Goal: Find specific page/section: Find specific page/section

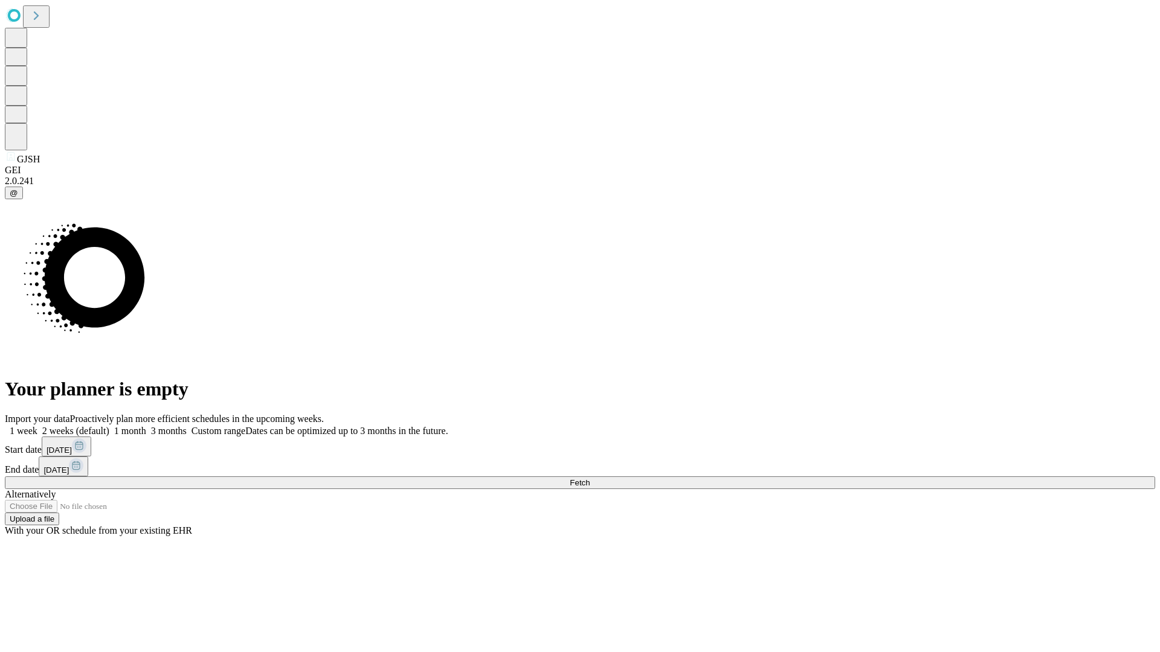
click at [590, 478] on span "Fetch" at bounding box center [580, 482] width 20 height 9
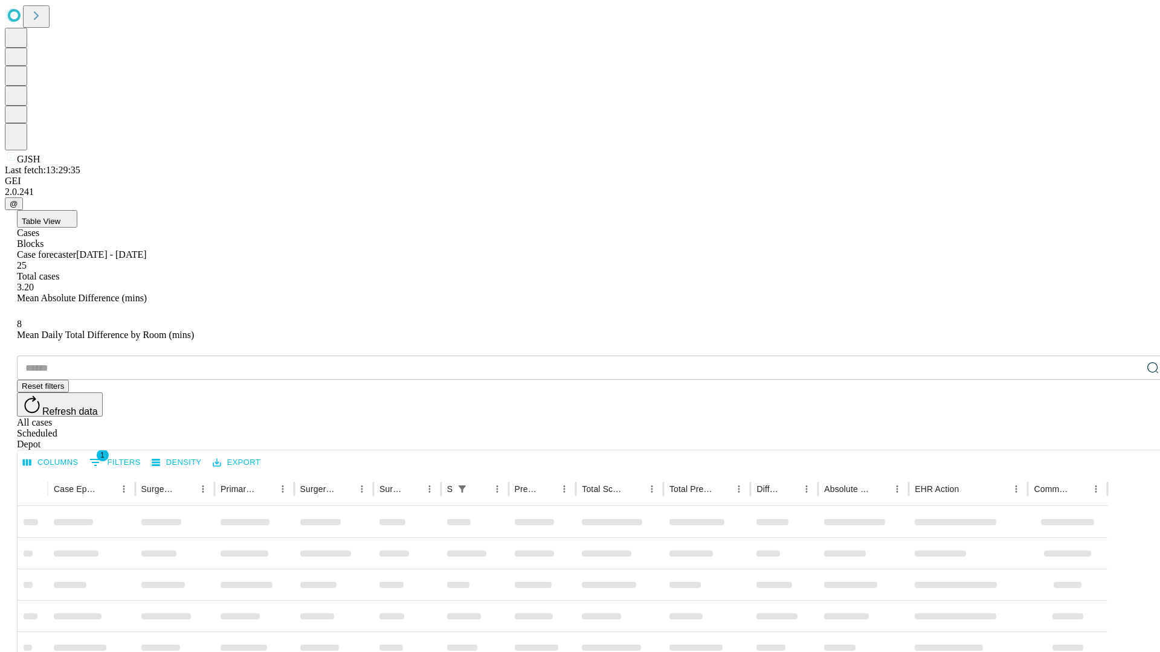
click at [1128, 439] on div "Depot" at bounding box center [592, 444] width 1150 height 11
